Goal: Task Accomplishment & Management: Manage account settings

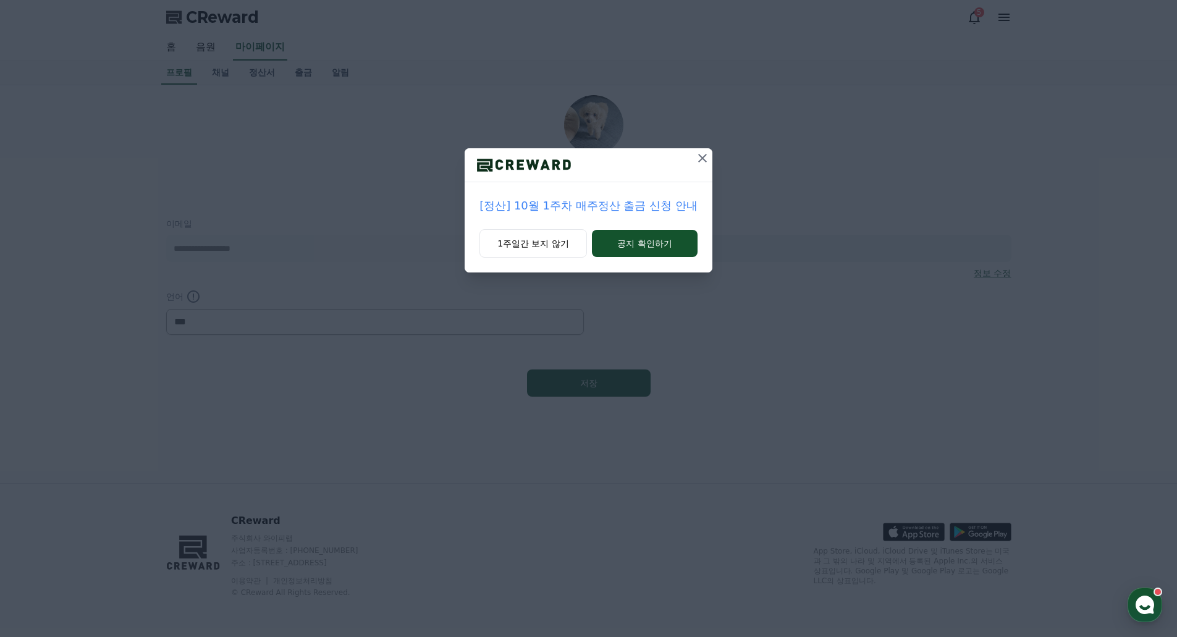
select select "**********"
click at [701, 163] on icon at bounding box center [702, 158] width 15 height 15
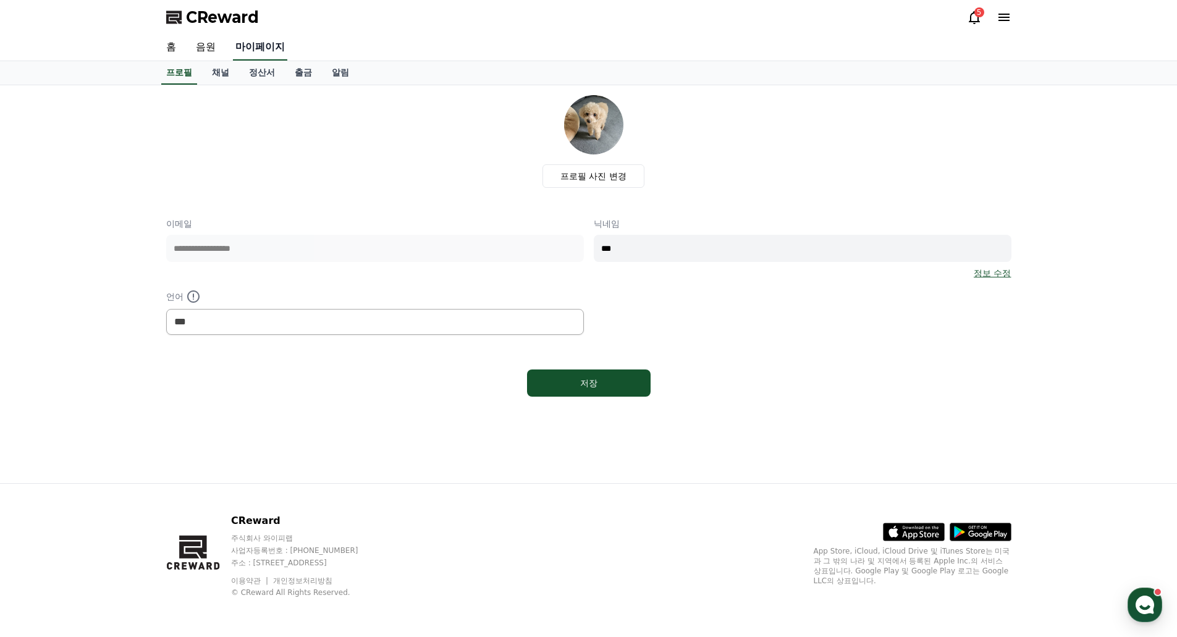
click at [278, 48] on link "마이페이지" at bounding box center [260, 48] width 54 height 26
click at [167, 49] on link "홈" at bounding box center [171, 48] width 30 height 26
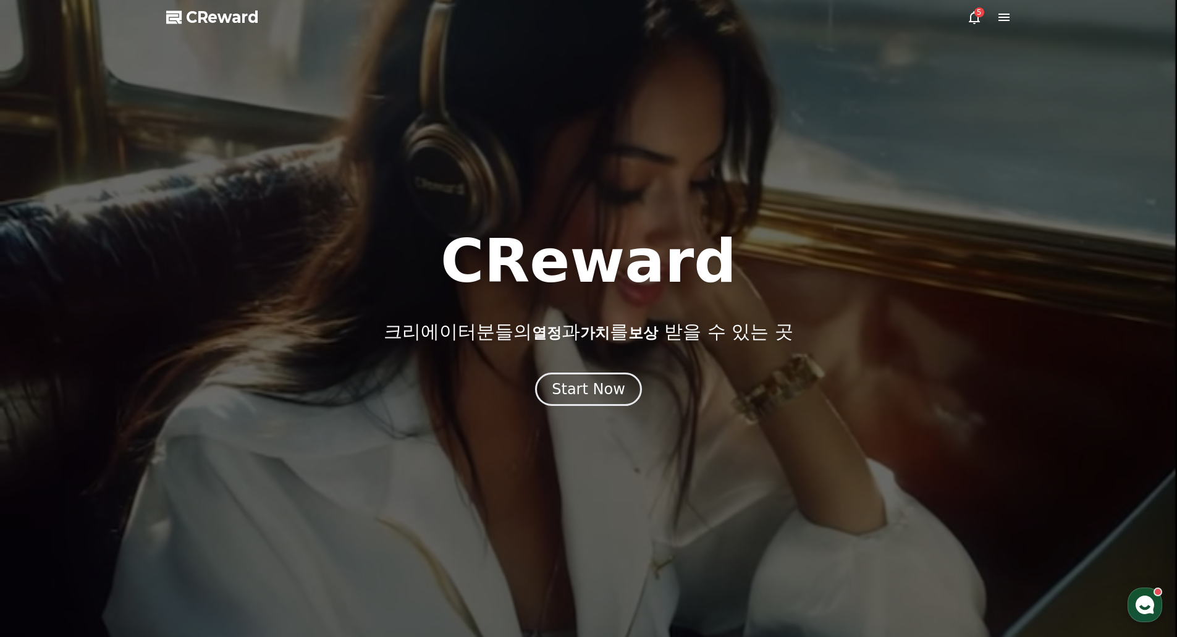
click at [975, 14] on div "5" at bounding box center [979, 12] width 10 height 10
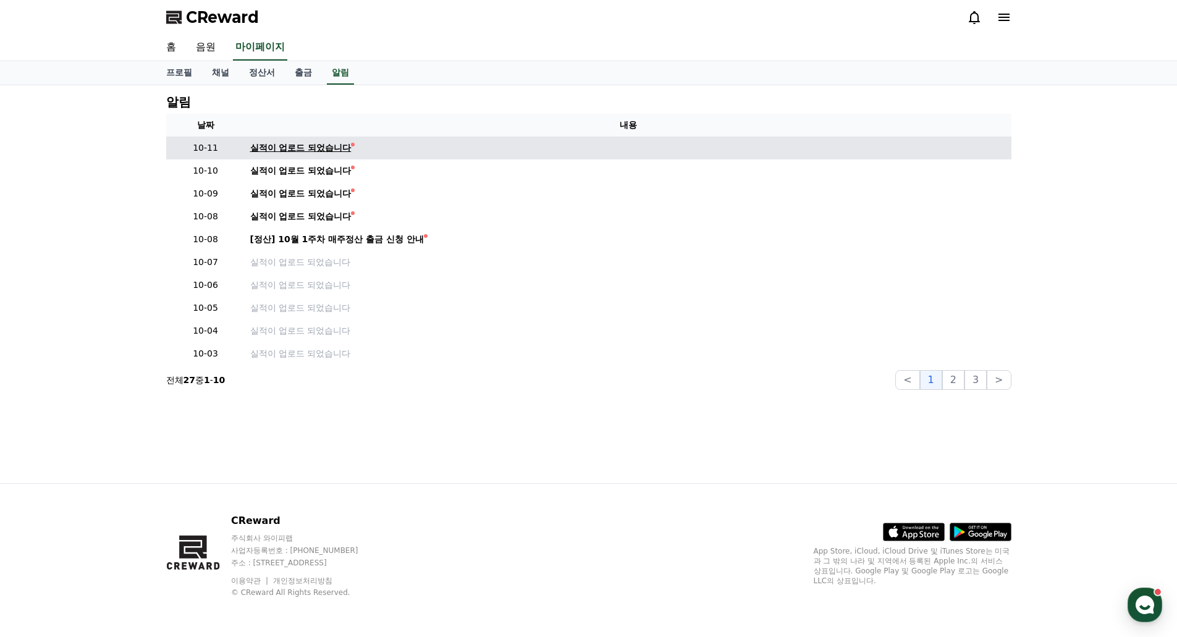
click at [280, 149] on div "실적이 업로드 되었습니다" at bounding box center [300, 147] width 101 height 13
